Goal: Task Accomplishment & Management: Use online tool/utility

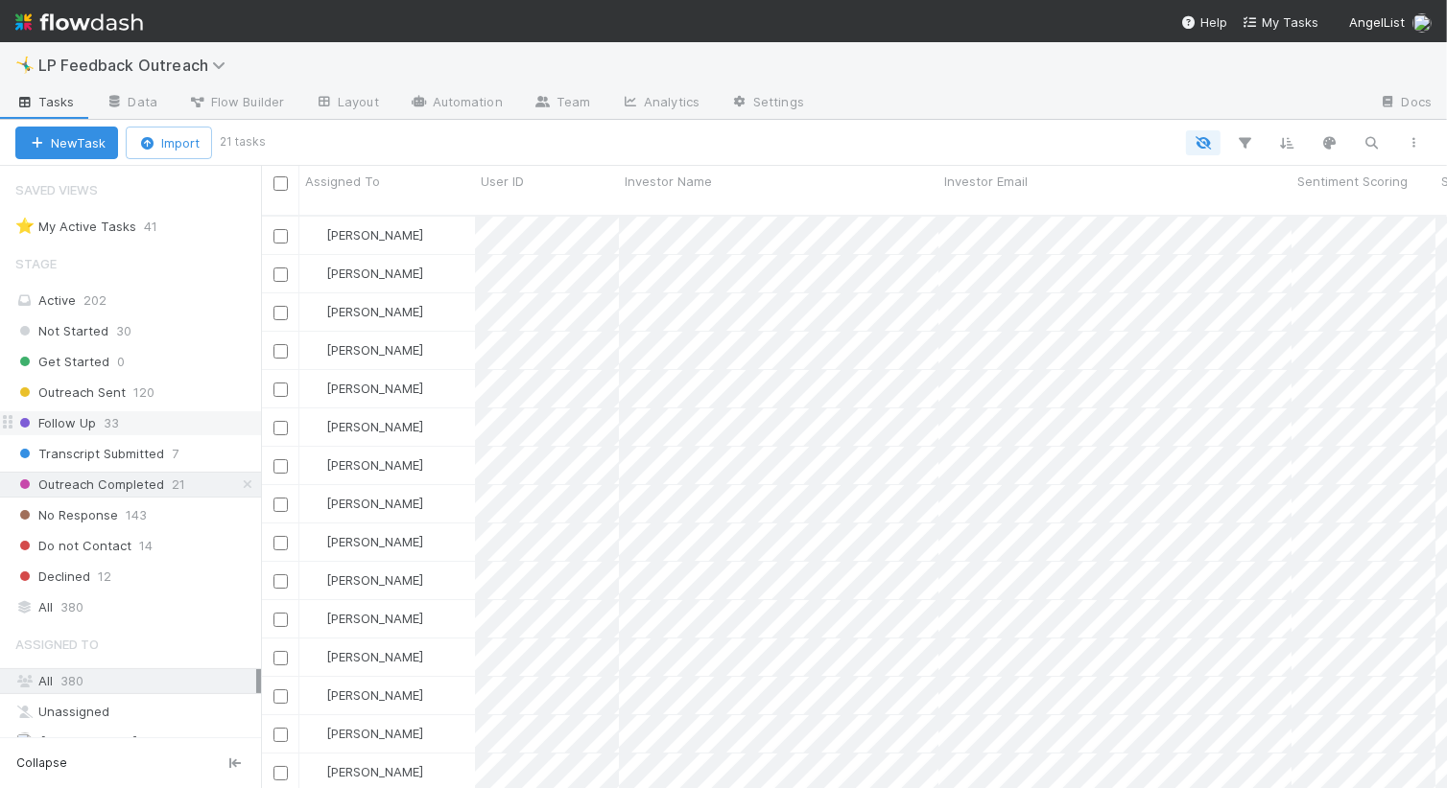
scroll to position [142, 0]
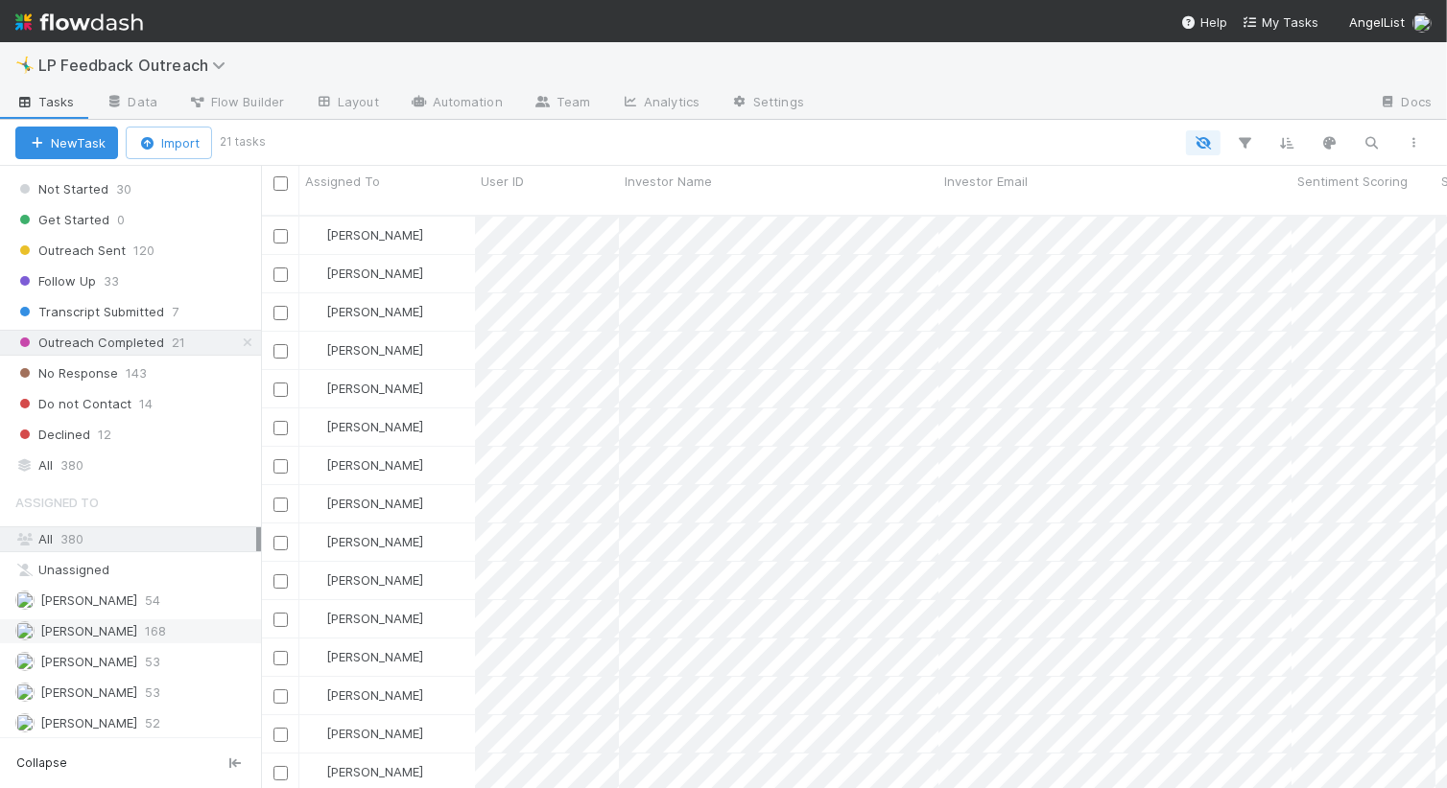
click at [102, 637] on span "[PERSON_NAME]" at bounding box center [76, 632] width 122 height 24
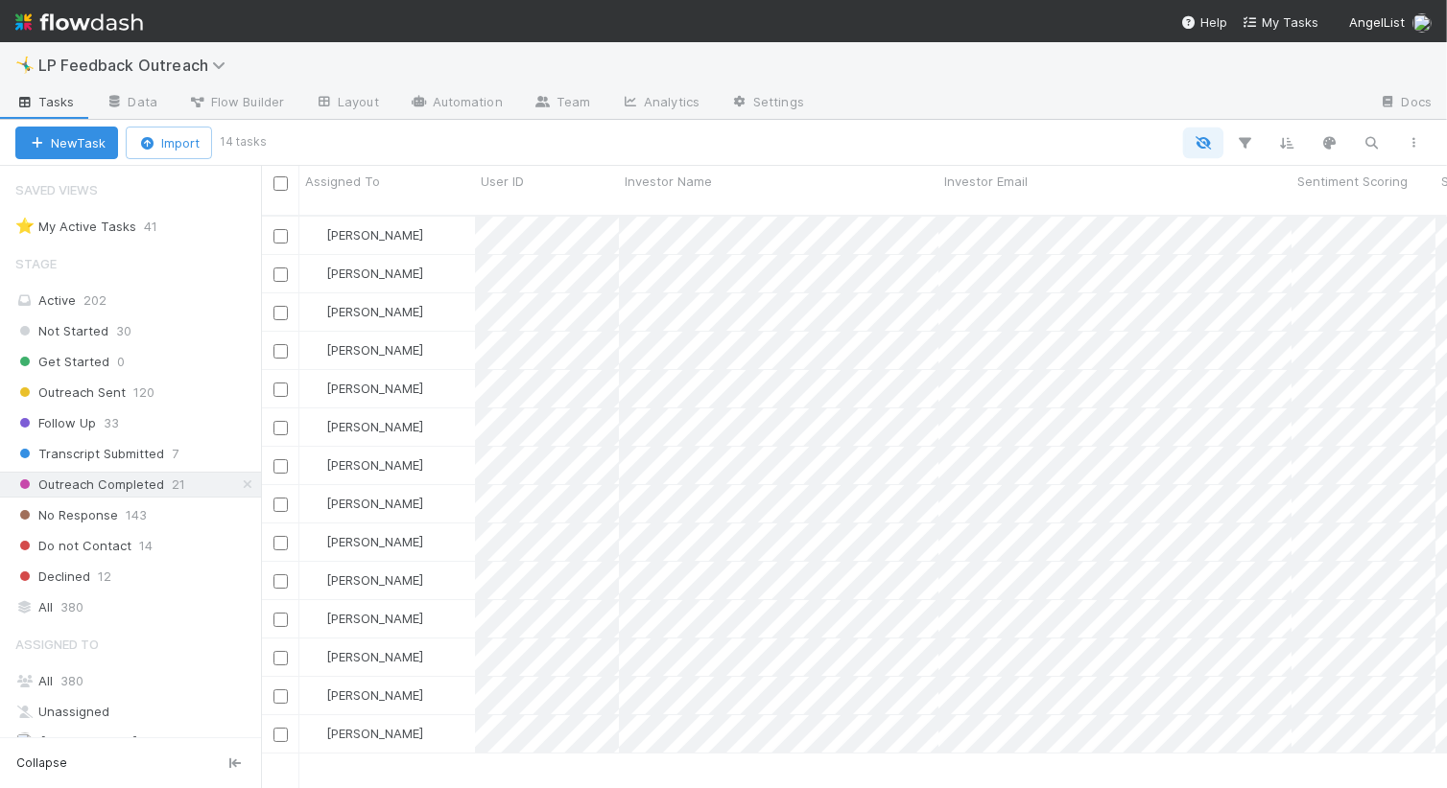
click at [1202, 141] on icon "button" at bounding box center [1202, 142] width 19 height 17
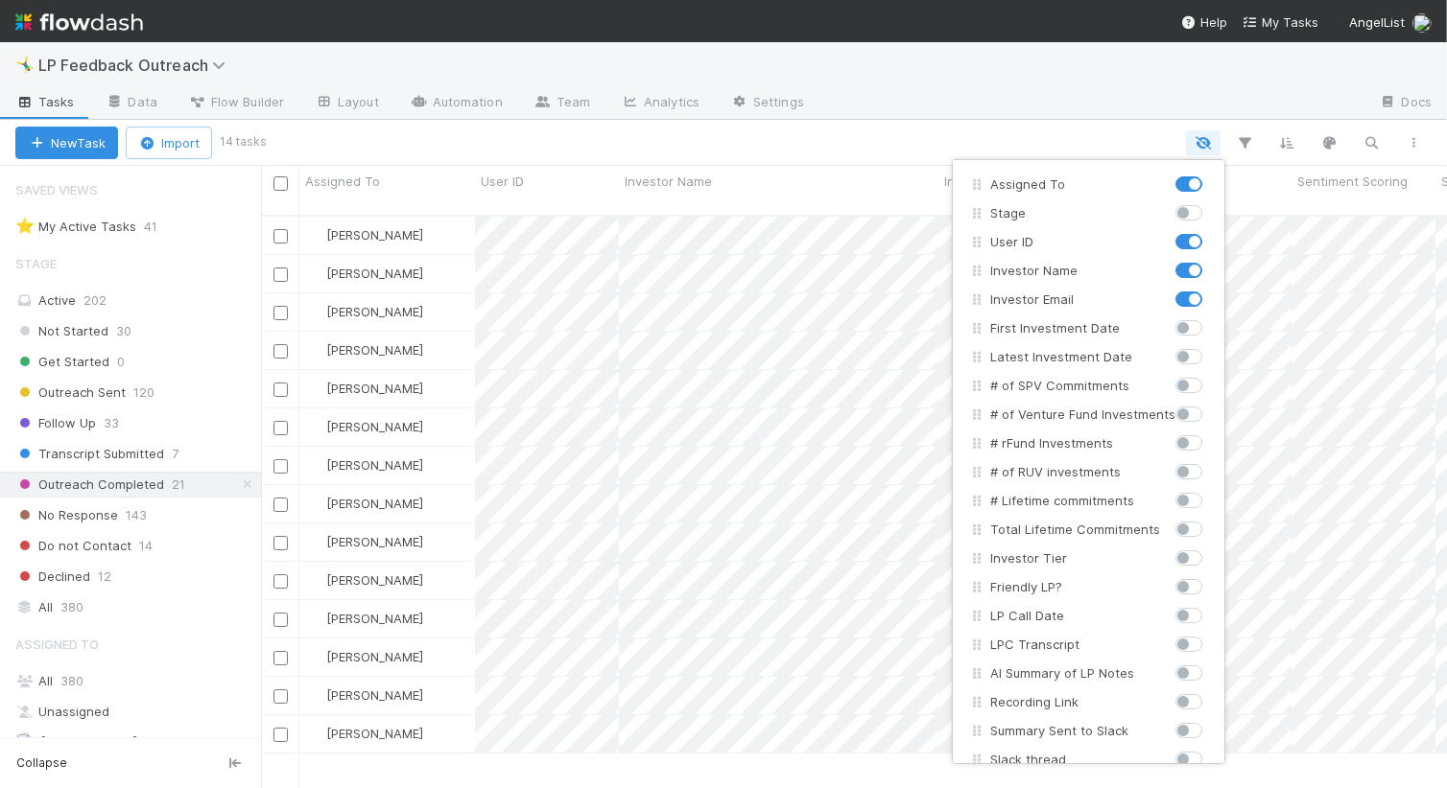
click at [1202, 141] on div "Assigned To Stage User ID Investor Name Investor Email First Investment Date La…" at bounding box center [723, 394] width 1447 height 788
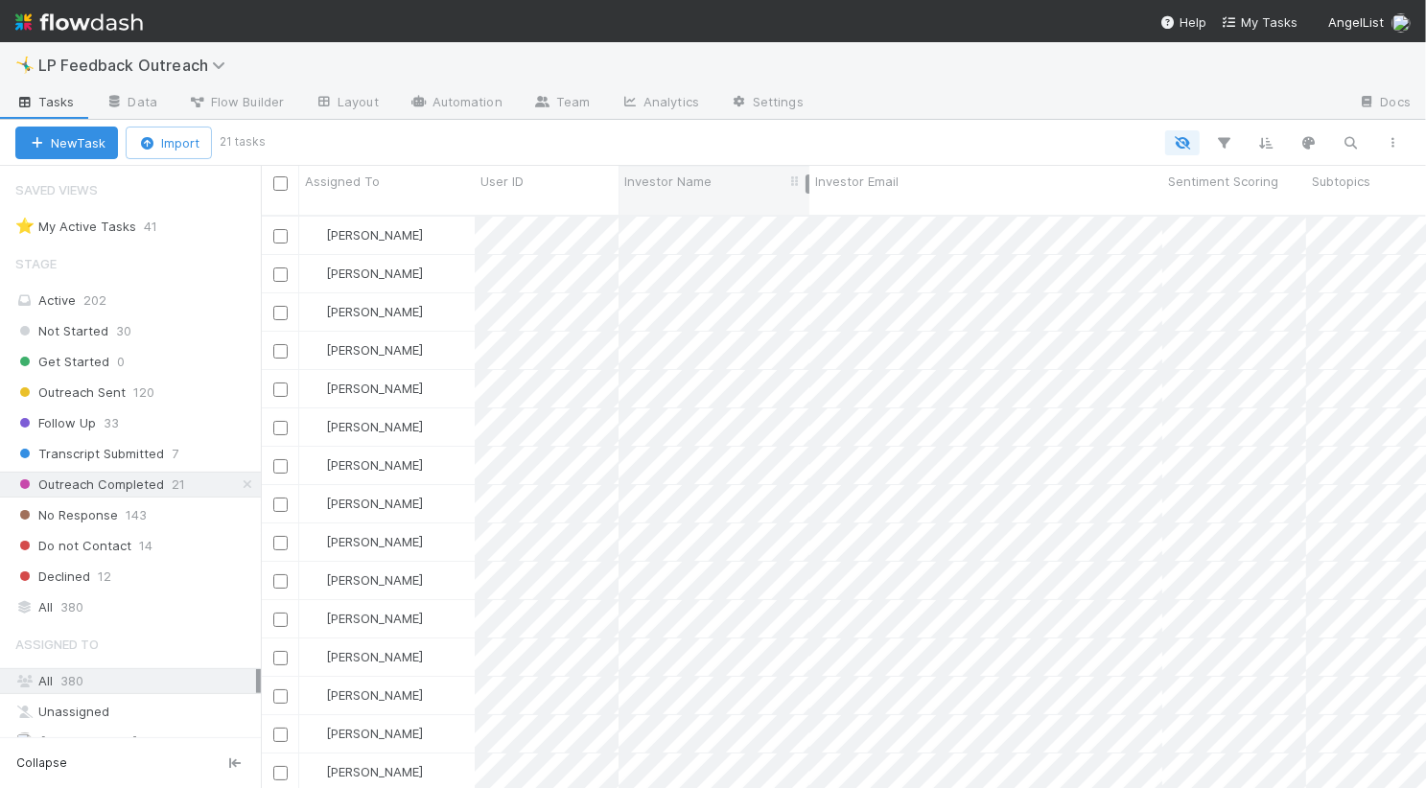
drag, startPoint x: 937, startPoint y: 175, endPoint x: 808, endPoint y: 175, distance: 129.5
click at [808, 175] on div "Assigned To User ID Investor Name Investor Email Sentiment Scoring Subtopics Th…" at bounding box center [1282, 190] width 2042 height 49
click at [169, 293] on div "Active 202" at bounding box center [135, 301] width 241 height 24
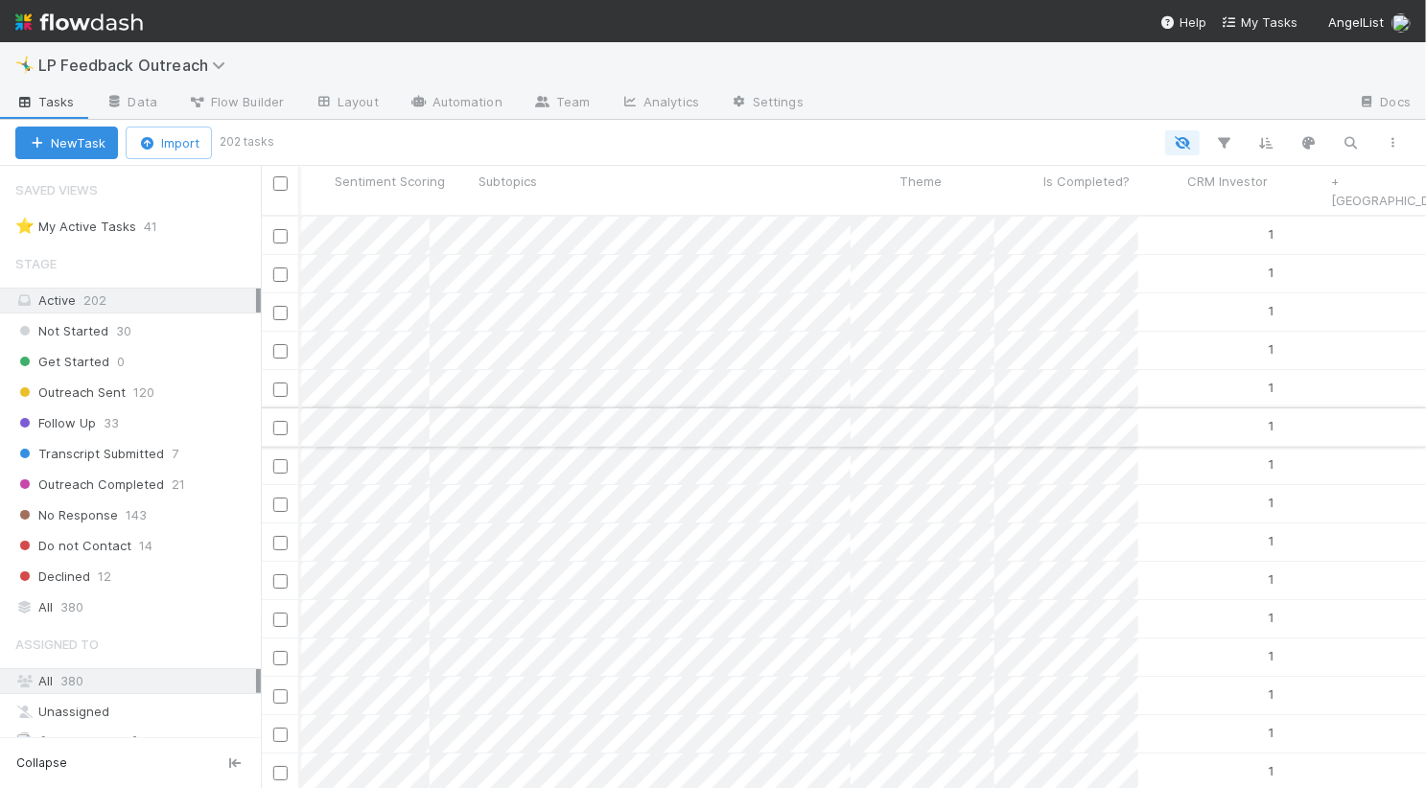
scroll to position [0, 875]
click at [1188, 145] on icon "button" at bounding box center [1182, 142] width 19 height 17
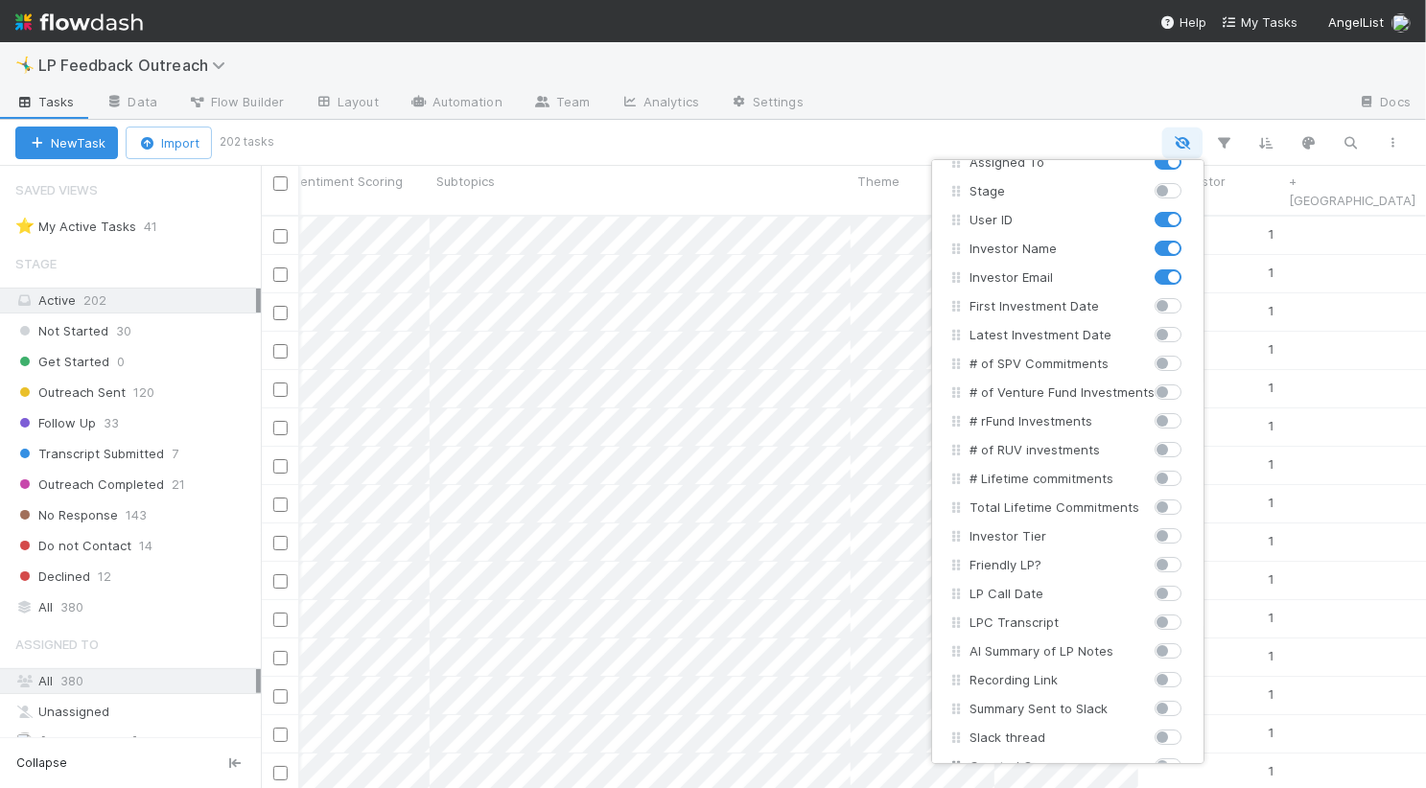
scroll to position [0, 0]
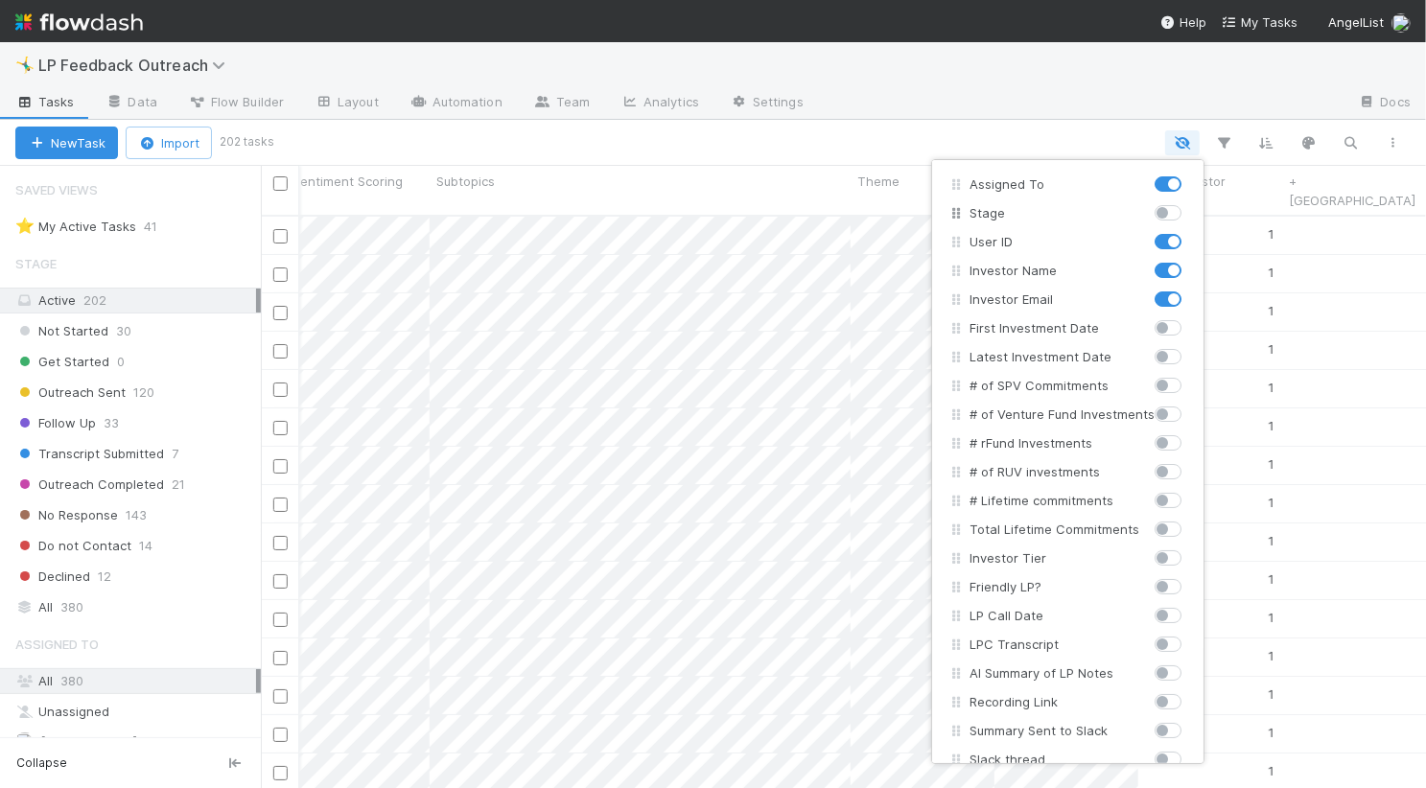
click at [1189, 203] on label at bounding box center [1189, 203] width 0 height 0
click at [1165, 212] on input "checkbox" at bounding box center [1162, 211] width 15 height 17
checkbox input "true"
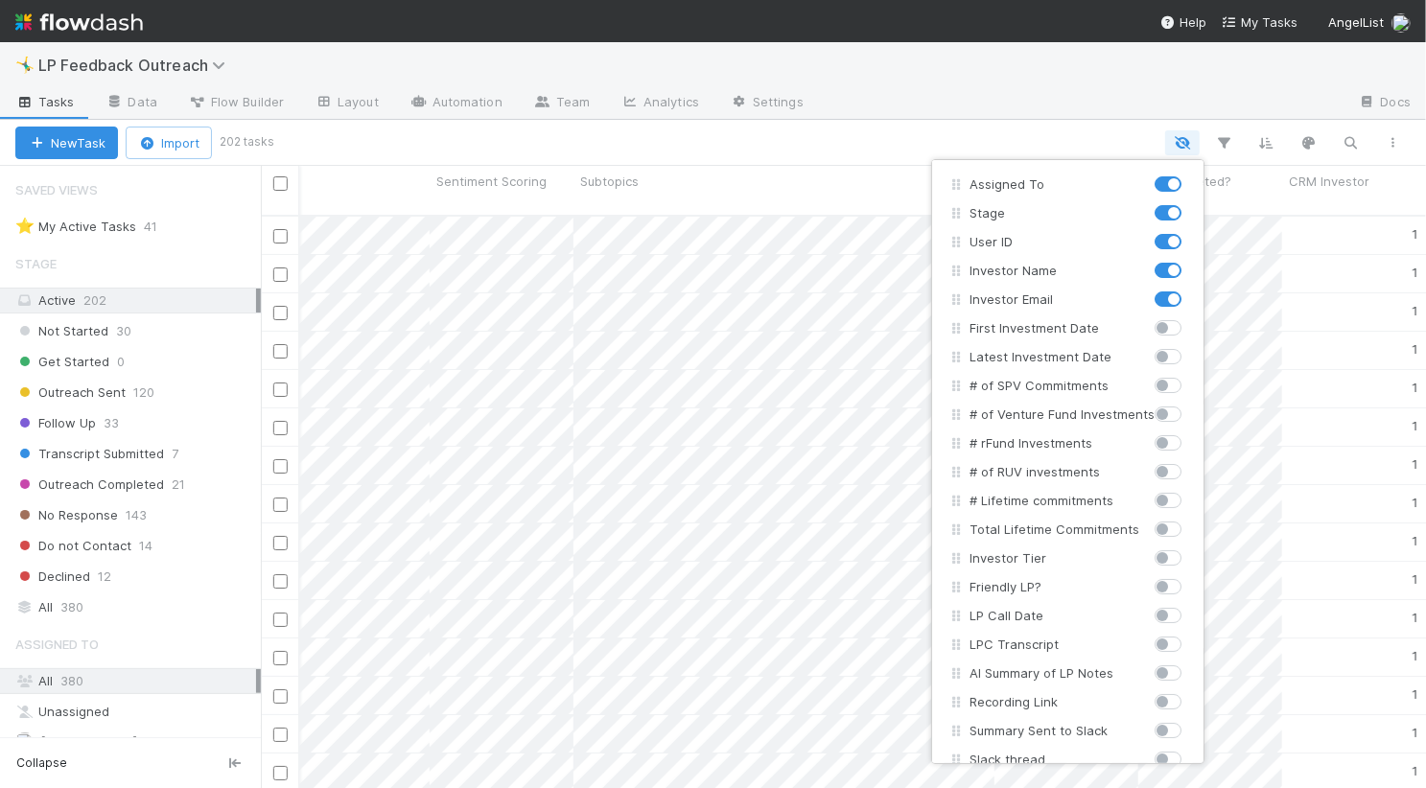
click at [848, 129] on div "Assigned To Stage User ID Investor Name Investor Email First Investment Date La…" at bounding box center [713, 394] width 1426 height 788
